Goal: Information Seeking & Learning: Learn about a topic

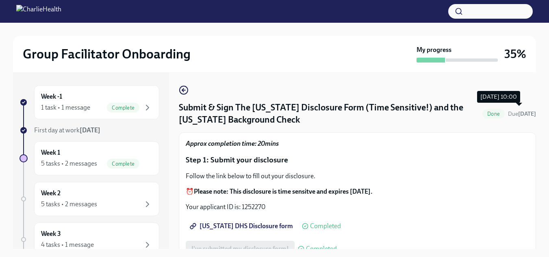
click at [530, 117] on div "Submit & Sign The [US_STATE] Disclosure Form (Time Sensitive!) and the [US_STAT…" at bounding box center [357, 160] width 357 height 177
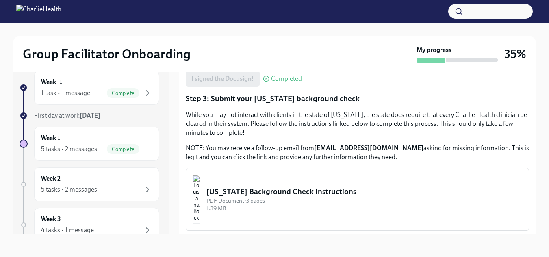
scroll to position [283, 0]
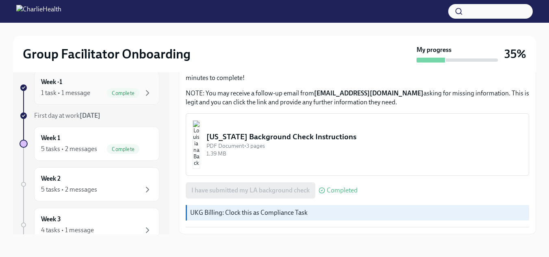
click at [97, 91] on div "1 task • 1 message Complete" at bounding box center [96, 93] width 111 height 10
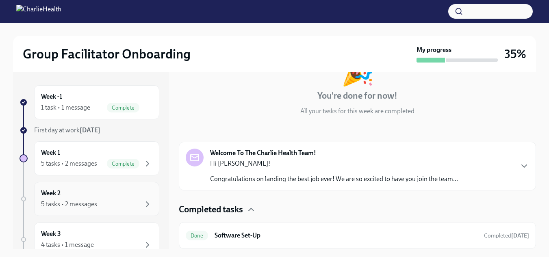
click at [67, 199] on div "Week 2 5 tasks • 2 messages" at bounding box center [96, 199] width 111 height 20
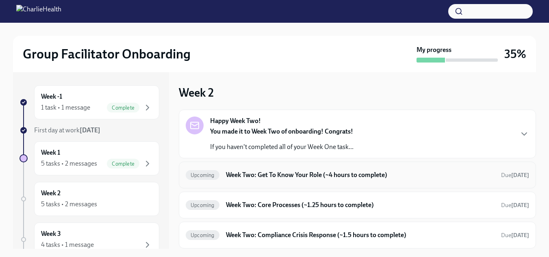
scroll to position [41, 0]
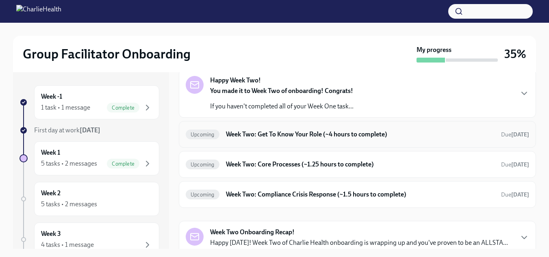
click at [340, 129] on div "Upcoming Week Two: Get To Know Your Role (~4 hours to complete) Due [DATE]" at bounding box center [357, 134] width 343 height 13
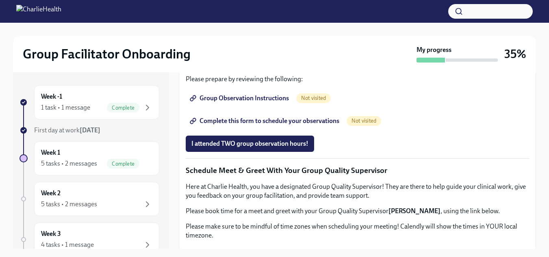
scroll to position [497, 0]
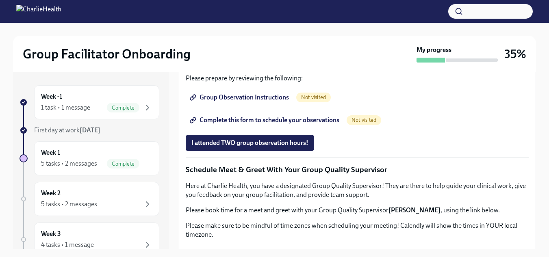
drag, startPoint x: 316, startPoint y: 121, endPoint x: 208, endPoint y: 123, distance: 108.5
copy li "How To Be A Successful Group Facilitator"
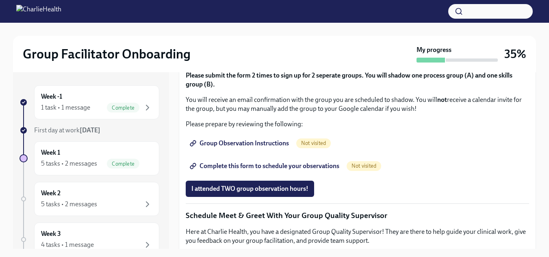
scroll to position [447, 0]
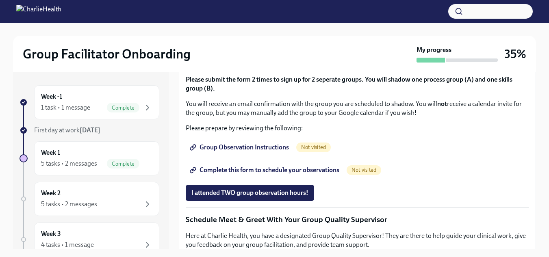
drag, startPoint x: 298, startPoint y: 182, endPoint x: 198, endPoint y: 181, distance: 99.2
copy li "IOP Overview, Curriculum & Roles"
drag, startPoint x: 264, startPoint y: 189, endPoint x: 198, endPoint y: 193, distance: 66.0
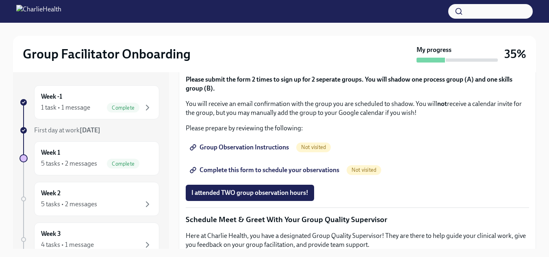
copy li "Skills For Facilitators"
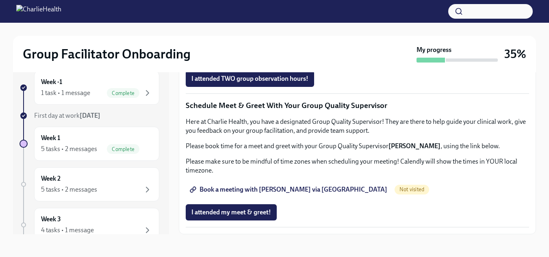
scroll to position [800, 0]
click at [99, 178] on div "Week 2 5 tasks • 2 messages" at bounding box center [96, 184] width 111 height 20
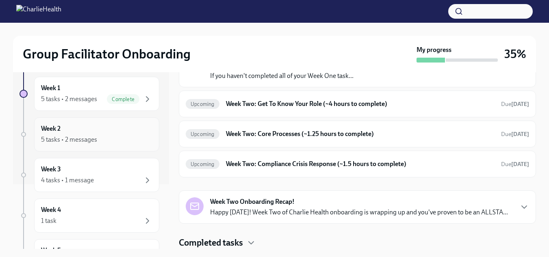
scroll to position [41, 0]
